Goal: Communication & Community: Answer question/provide support

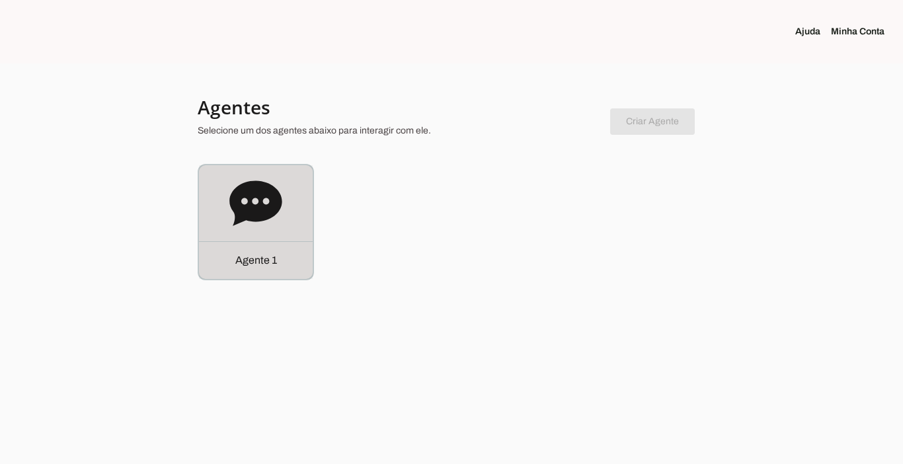
click at [274, 254] on p "Agente 1" at bounding box center [256, 261] width 42 height 16
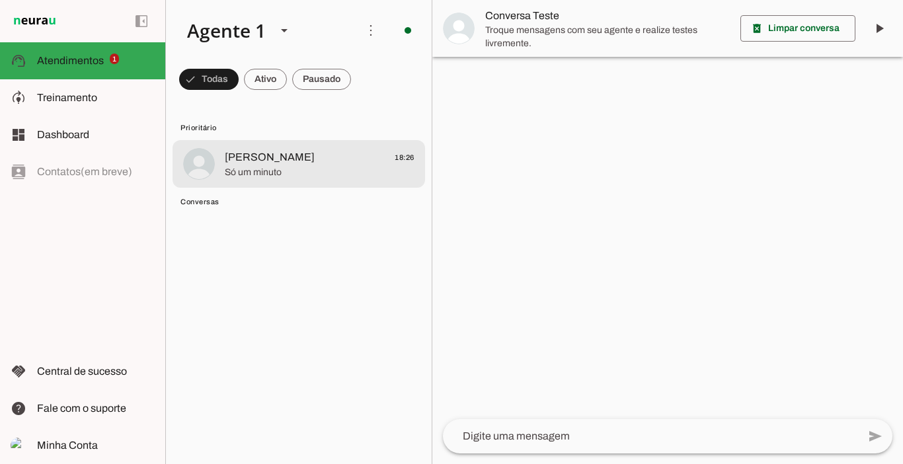
click at [265, 169] on span "Só um minuto" at bounding box center [320, 172] width 190 height 13
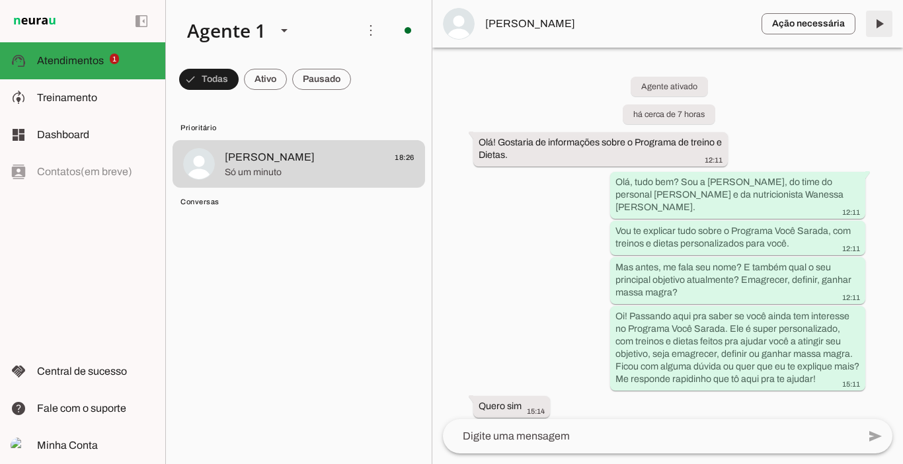
click at [882, 28] on span at bounding box center [880, 24] width 32 height 32
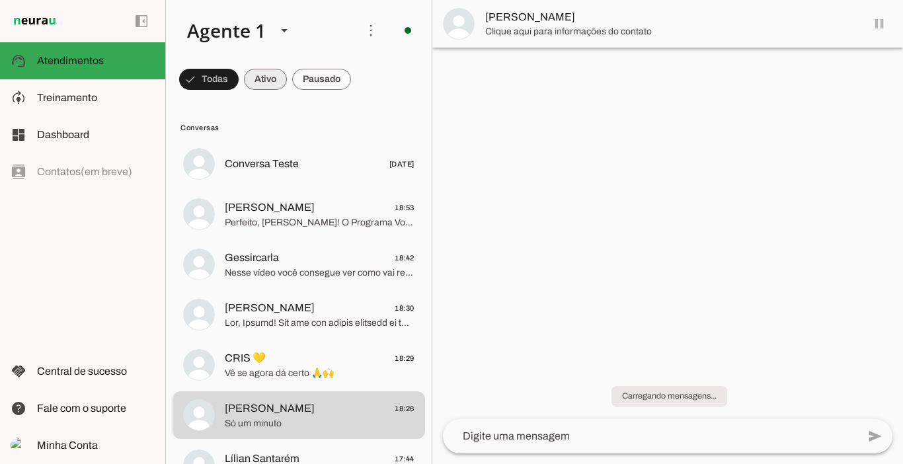
click at [271, 73] on span at bounding box center [265, 79] width 43 height 32
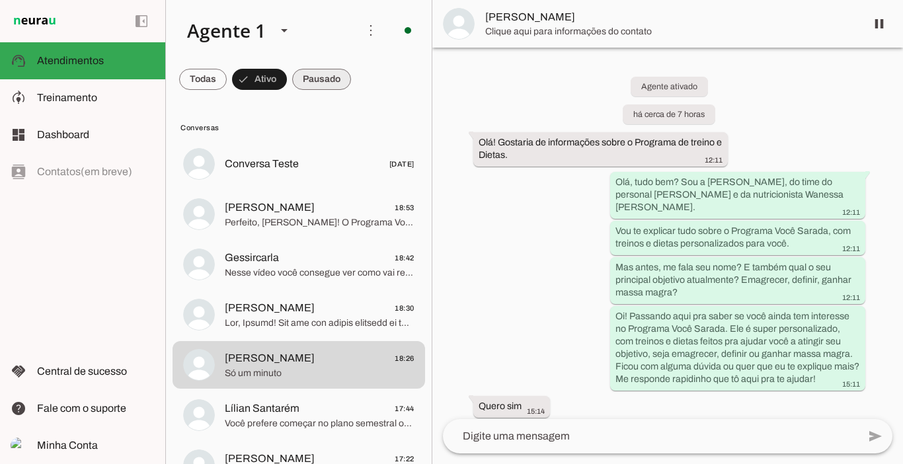
click at [330, 87] on span at bounding box center [321, 79] width 59 height 32
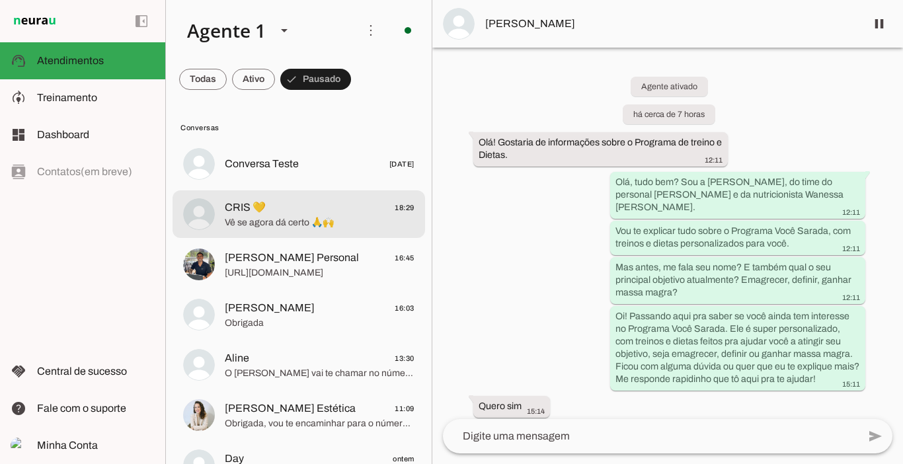
click at [266, 219] on span "Vê se agora dá certo 🙏🙌" at bounding box center [320, 222] width 190 height 13
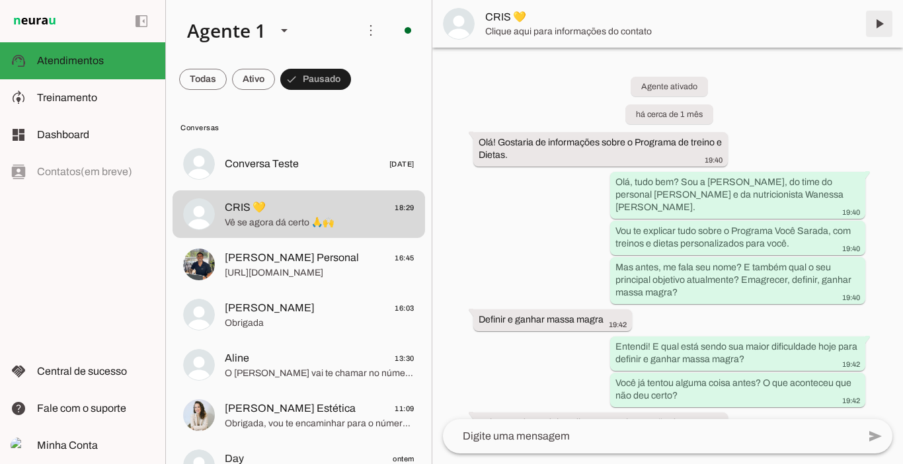
click at [879, 30] on span at bounding box center [880, 24] width 32 height 32
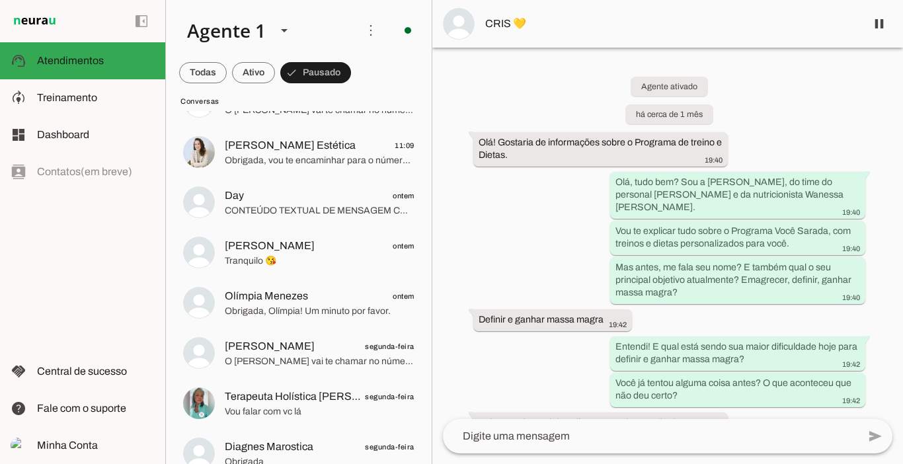
scroll to position [112, 0]
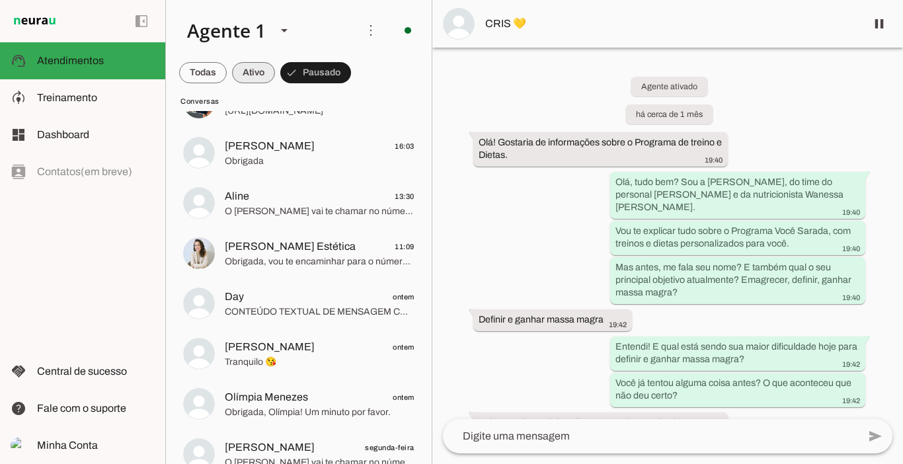
click at [256, 69] on span at bounding box center [253, 73] width 43 height 32
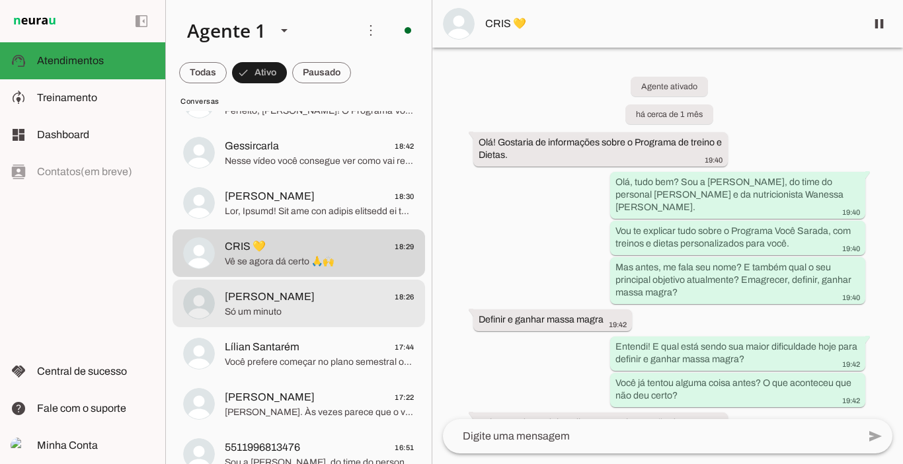
click at [302, 283] on md-item "[PERSON_NAME] 18:26 Só um minuto" at bounding box center [299, 304] width 253 height 48
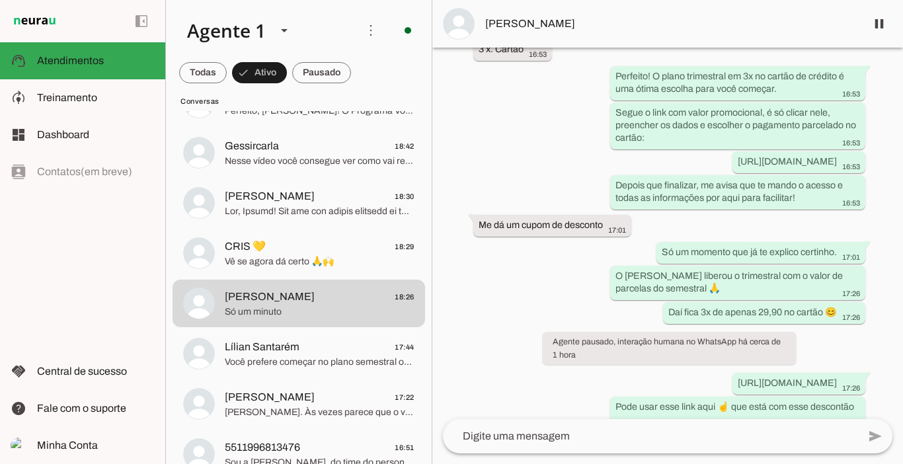
scroll to position [3669, 0]
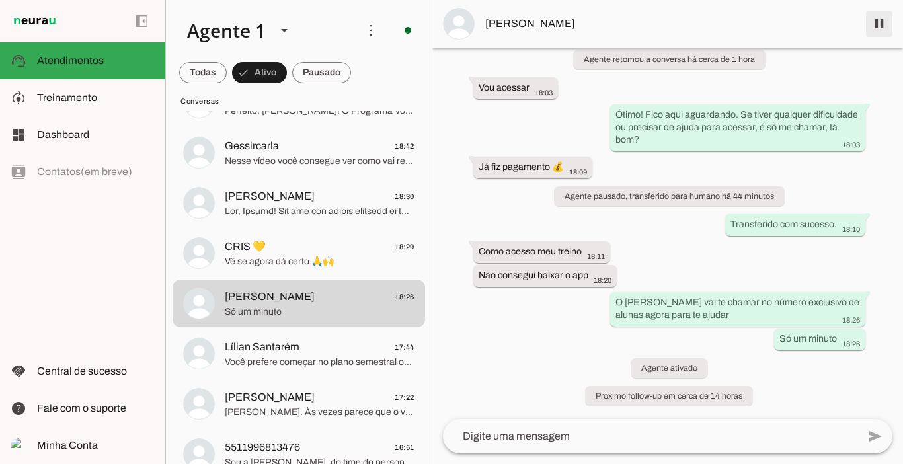
click at [882, 21] on span at bounding box center [880, 24] width 32 height 32
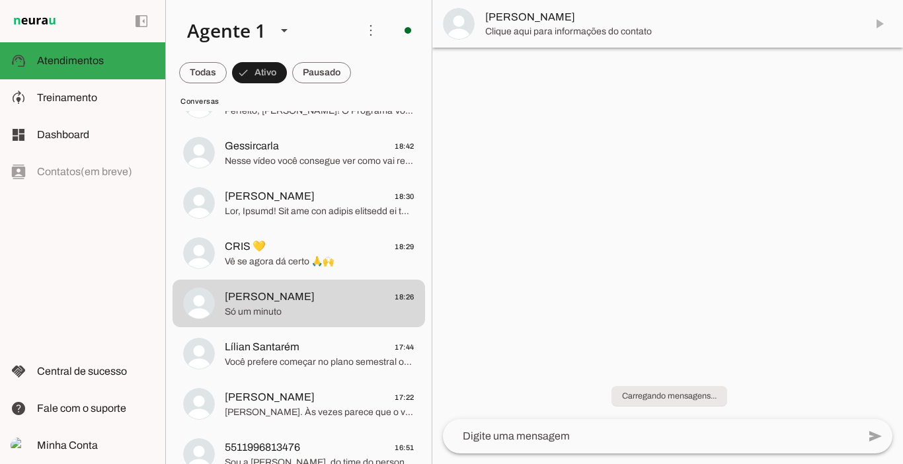
scroll to position [0, 0]
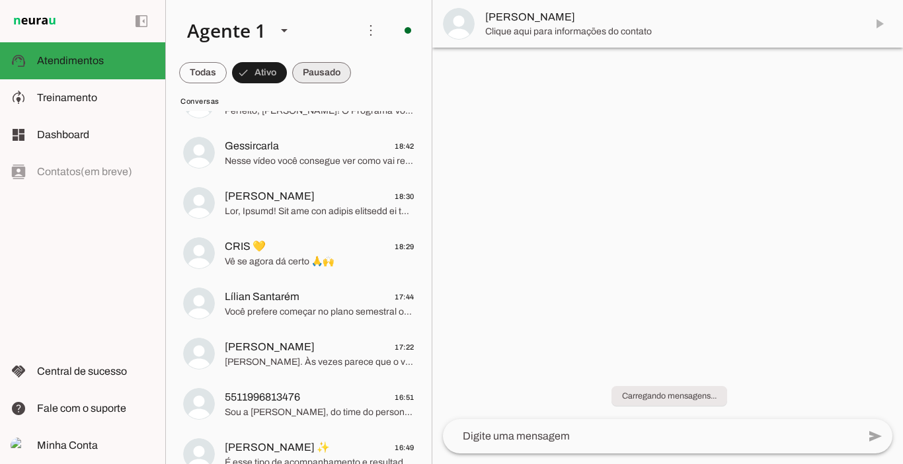
click at [331, 69] on span at bounding box center [321, 73] width 59 height 32
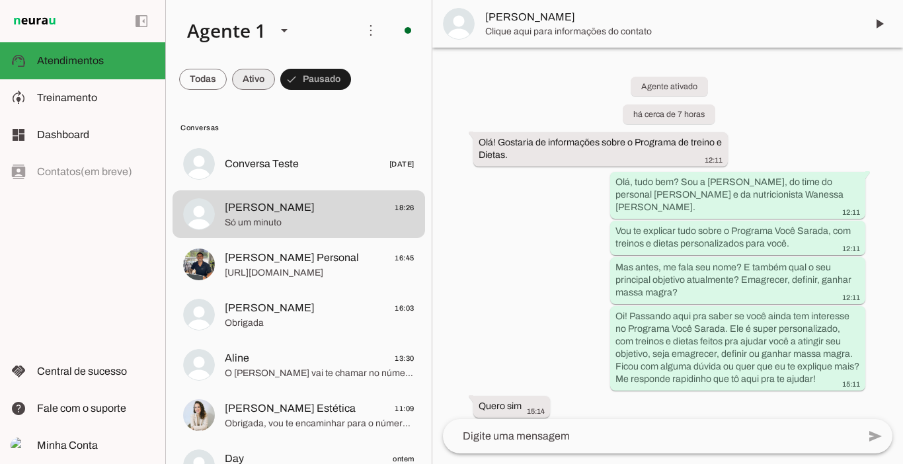
click at [249, 77] on span at bounding box center [253, 79] width 43 height 32
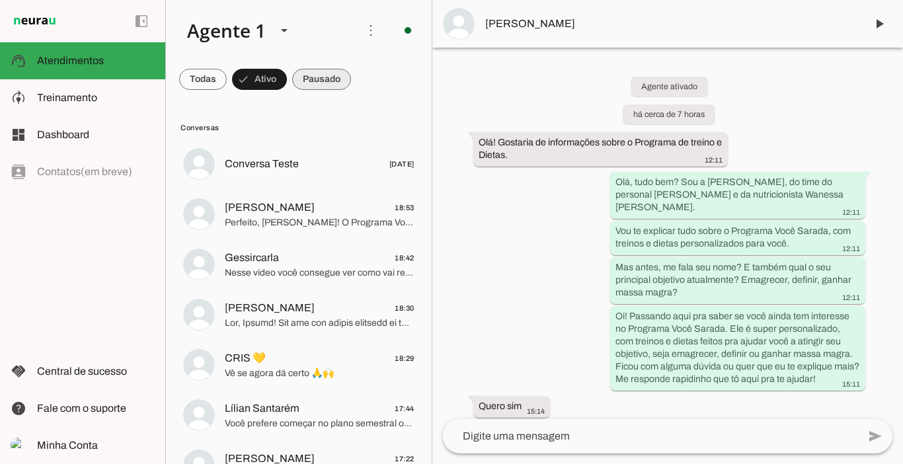
click at [311, 76] on span at bounding box center [321, 79] width 59 height 32
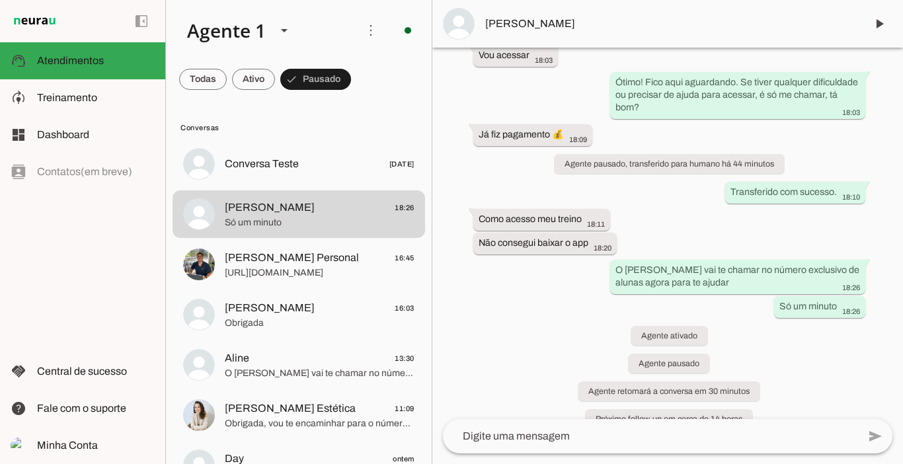
scroll to position [3724, 0]
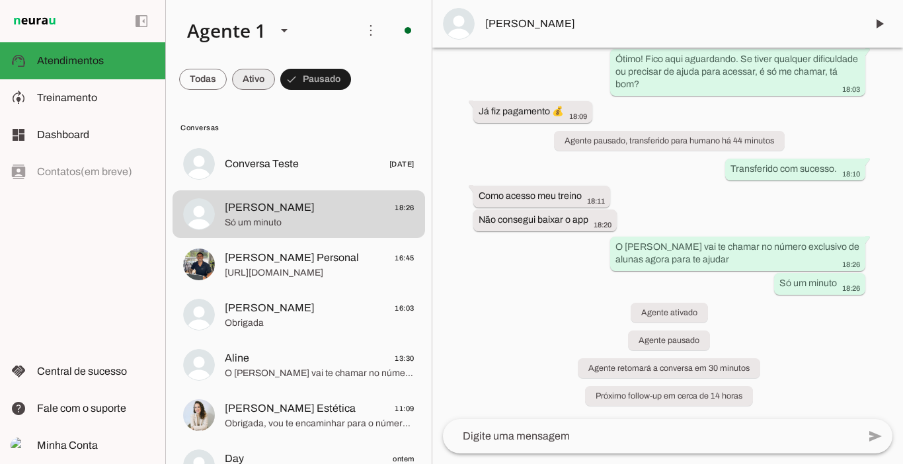
click at [270, 89] on span at bounding box center [253, 79] width 43 height 32
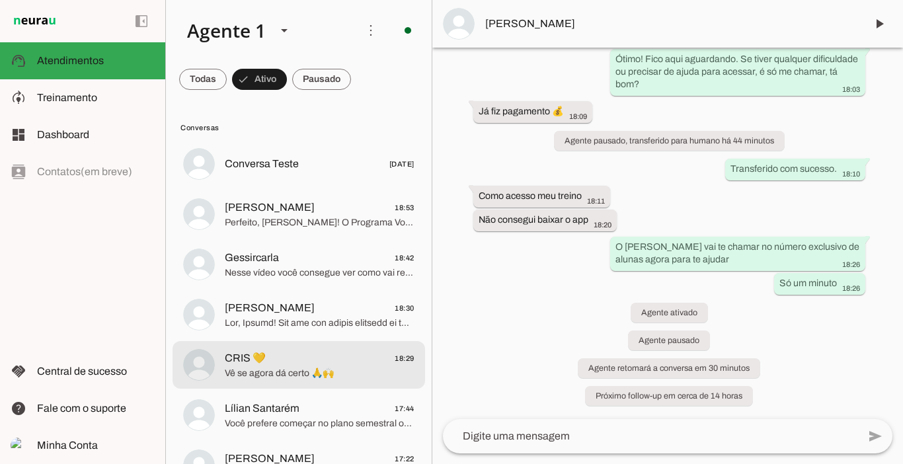
click at [249, 372] on span "Vê se agora dá certo 🙏🙌" at bounding box center [320, 373] width 190 height 13
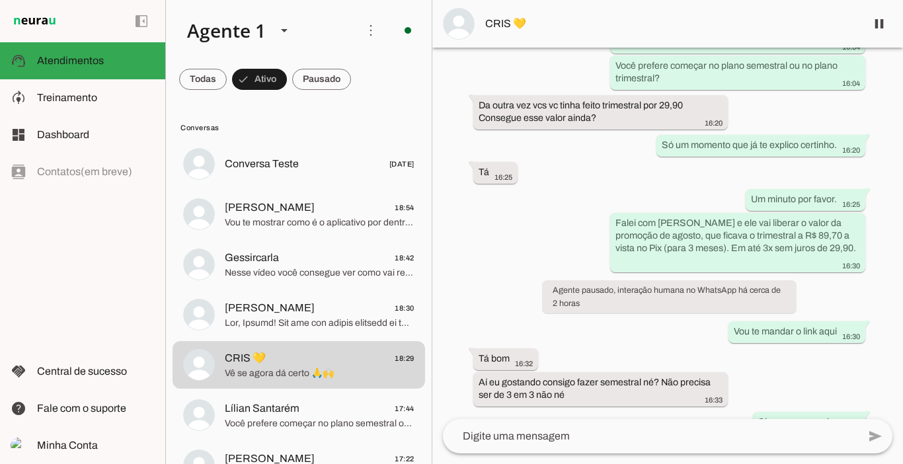
scroll to position [7646, 0]
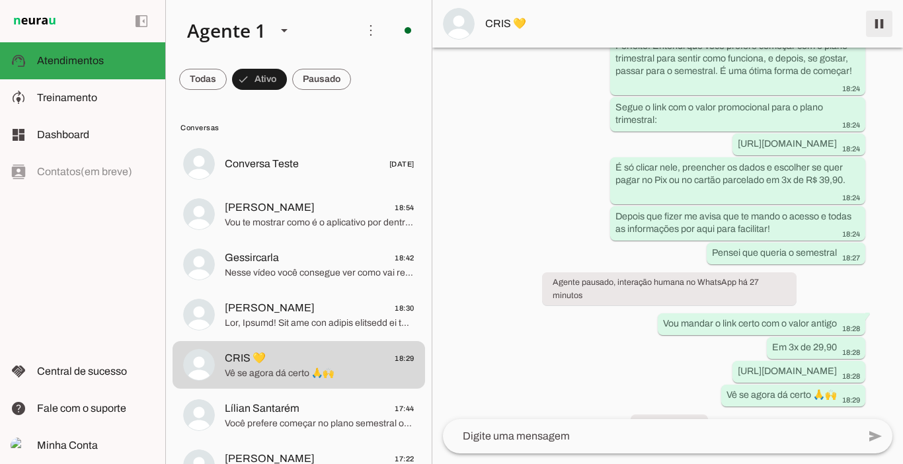
click at [880, 23] on span at bounding box center [880, 24] width 32 height 32
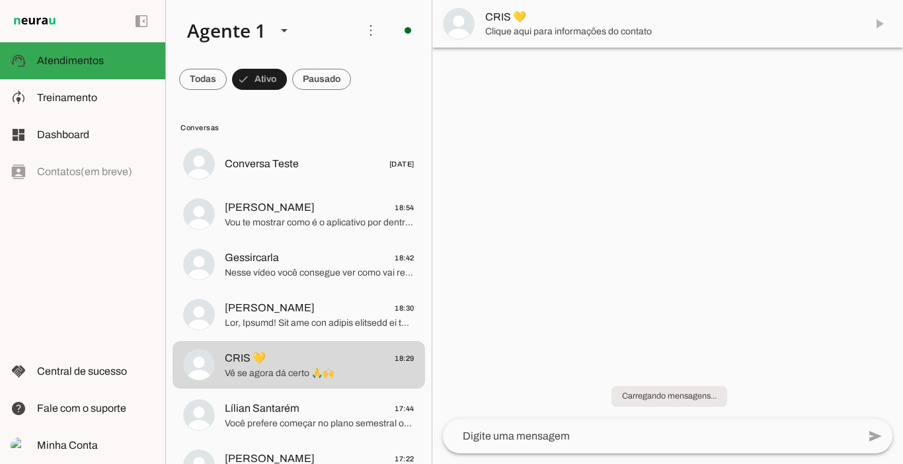
scroll to position [0, 0]
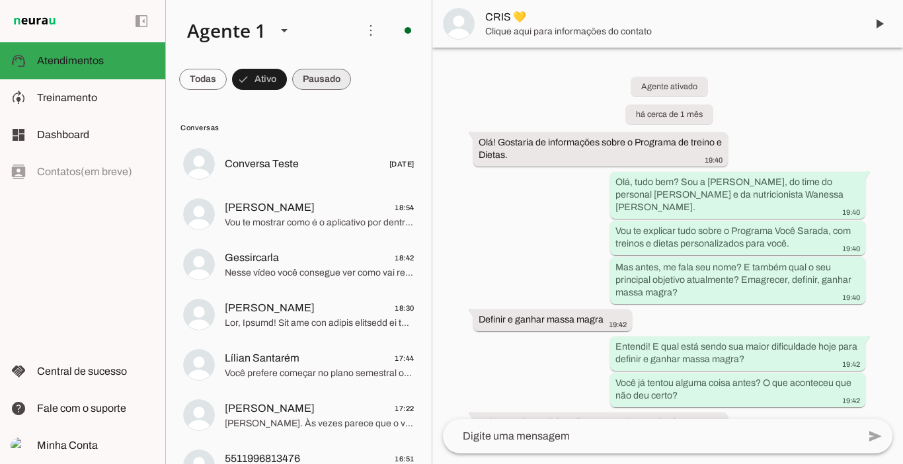
click at [319, 82] on span at bounding box center [321, 79] width 59 height 32
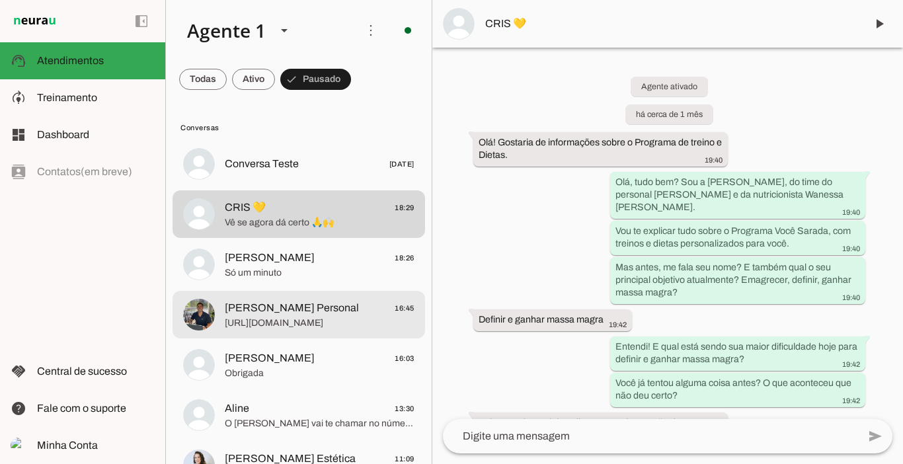
click at [257, 325] on span "[URL][DOMAIN_NAME]" at bounding box center [320, 323] width 190 height 13
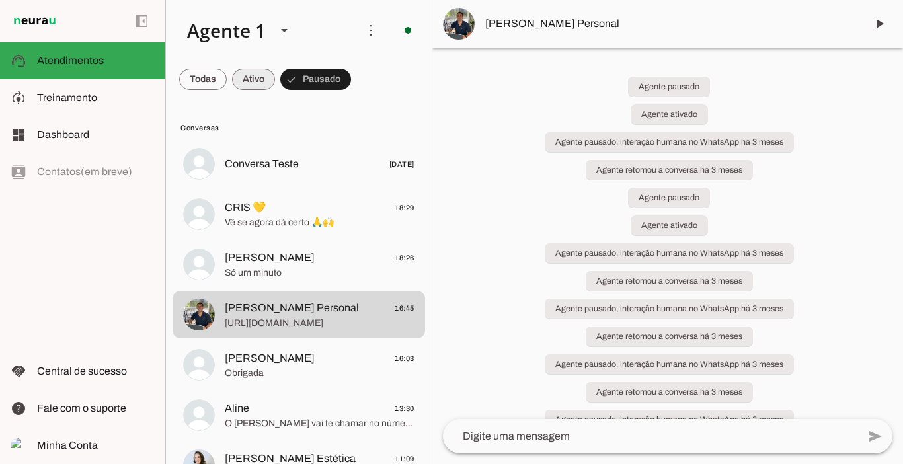
click at [255, 84] on span at bounding box center [253, 79] width 43 height 32
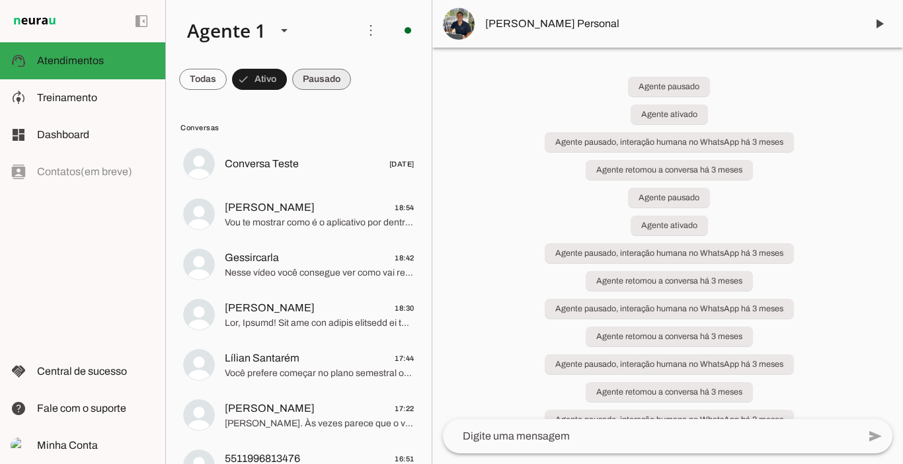
click at [328, 82] on span at bounding box center [321, 79] width 59 height 32
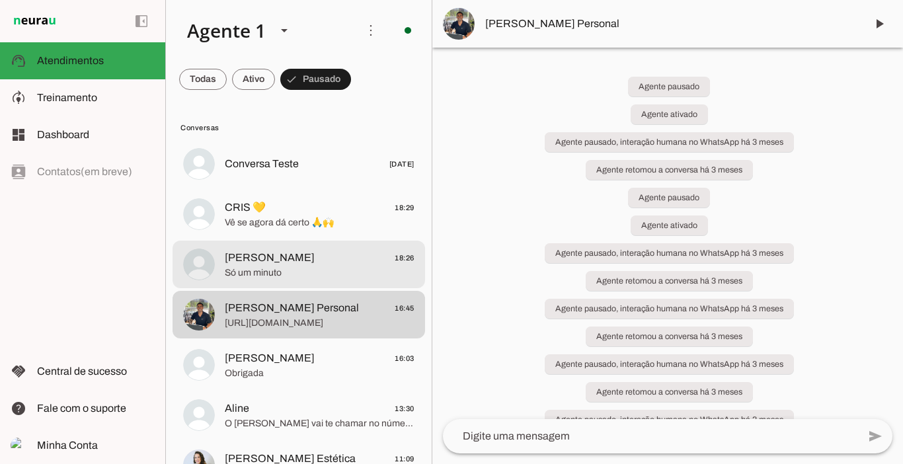
click at [260, 259] on span "[PERSON_NAME]" at bounding box center [270, 258] width 90 height 16
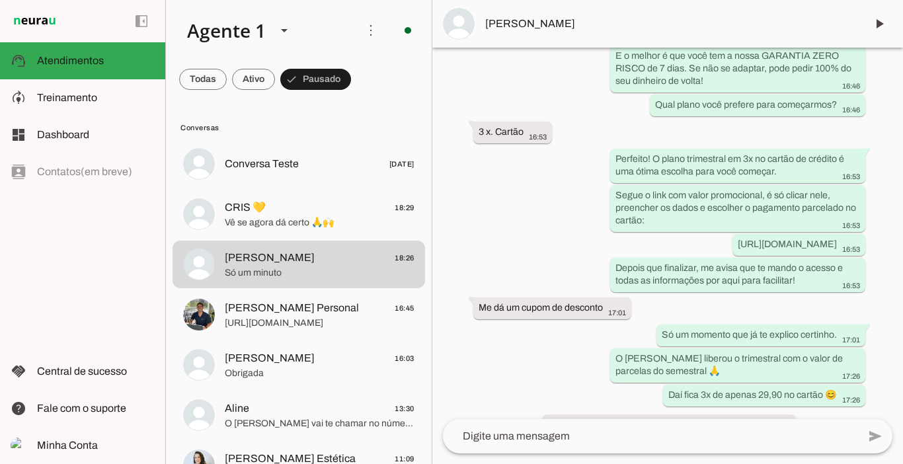
scroll to position [3724, 0]
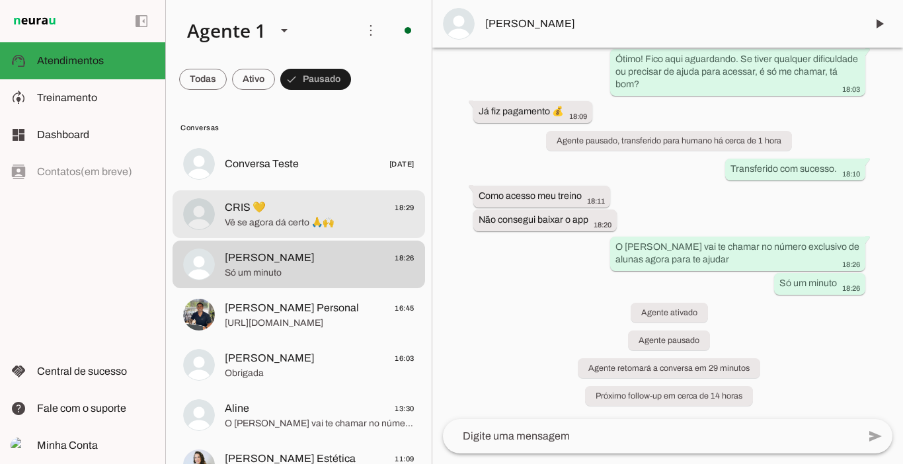
click at [254, 202] on span "CRIS 💛" at bounding box center [245, 208] width 41 height 16
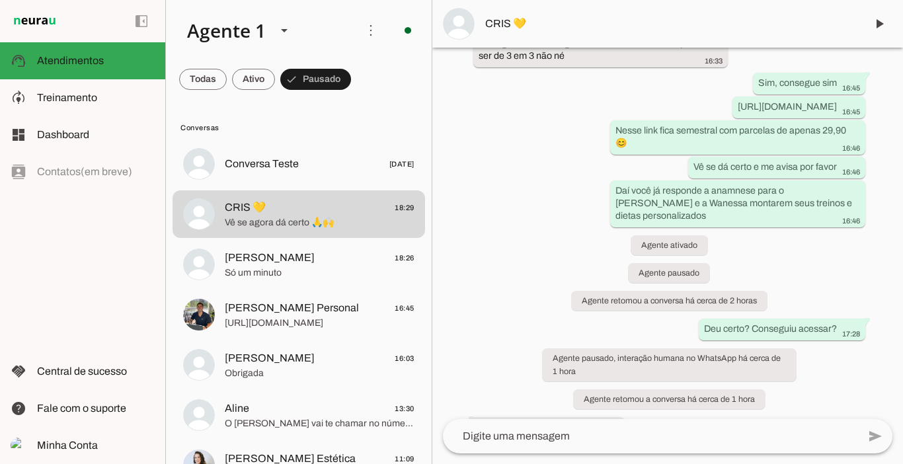
scroll to position [7135, 0]
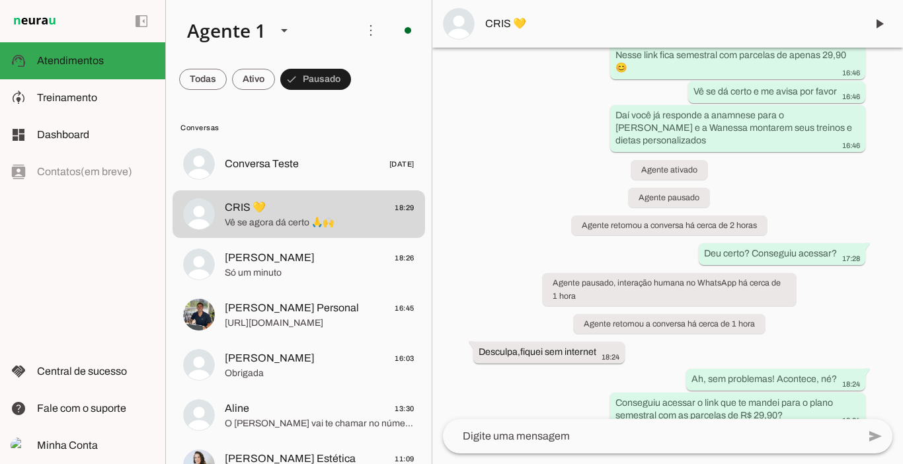
drag, startPoint x: 901, startPoint y: 395, endPoint x: 282, endPoint y: 171, distance: 658.9
click at [282, 171] on span "Conversa Teste" at bounding box center [262, 164] width 74 height 16
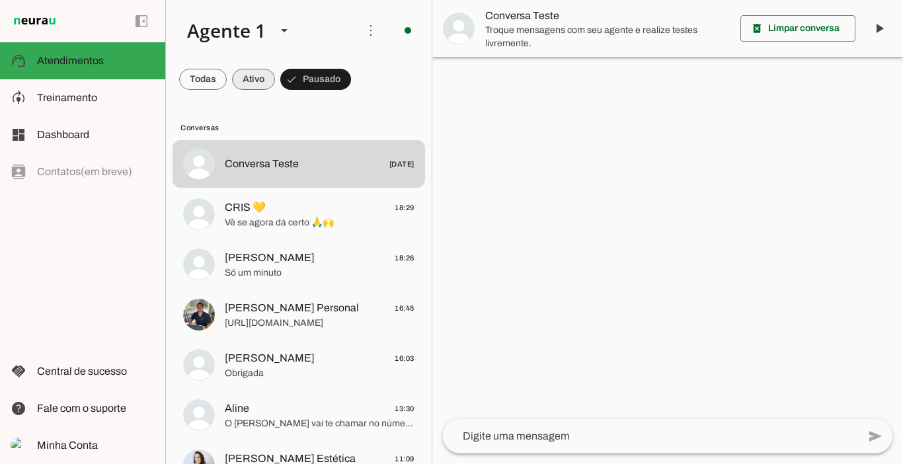
click at [243, 73] on span at bounding box center [253, 79] width 43 height 32
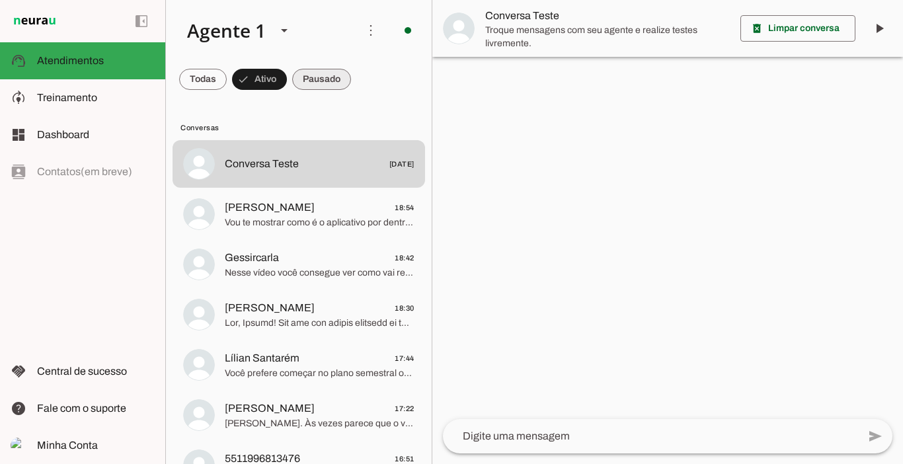
click at [325, 81] on span at bounding box center [321, 79] width 59 height 32
